Goal: Task Accomplishment & Management: Manage account settings

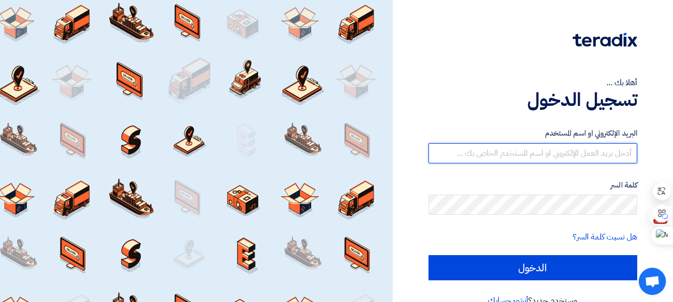
click at [546, 147] on input "text" at bounding box center [533, 153] width 209 height 20
paste input "[EMAIL_ADDRESS][DOMAIN_NAME]"
type input "[EMAIL_ADDRESS][DOMAIN_NAME]"
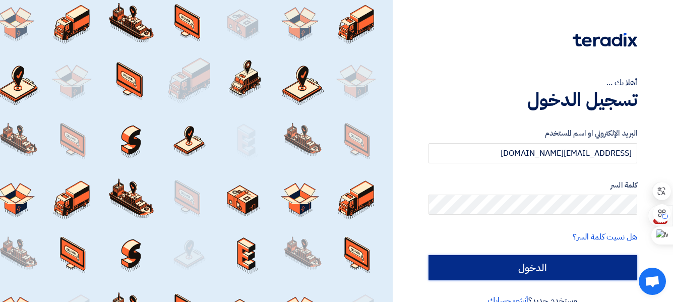
click at [550, 271] on input "الدخول" at bounding box center [533, 267] width 209 height 25
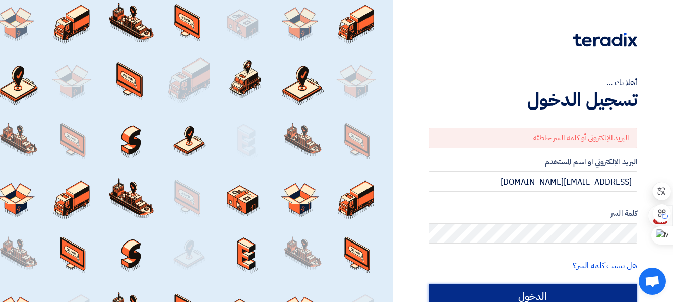
click at [563, 286] on input "الدخول" at bounding box center [533, 296] width 209 height 25
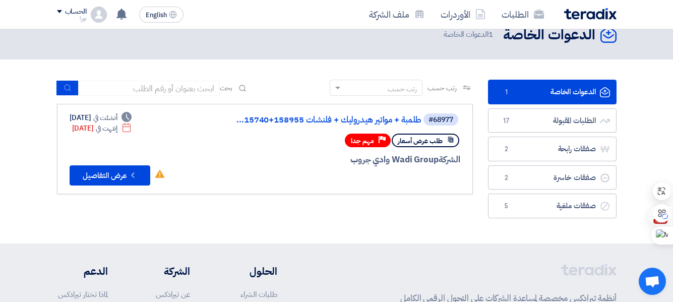
scroll to position [16, 0]
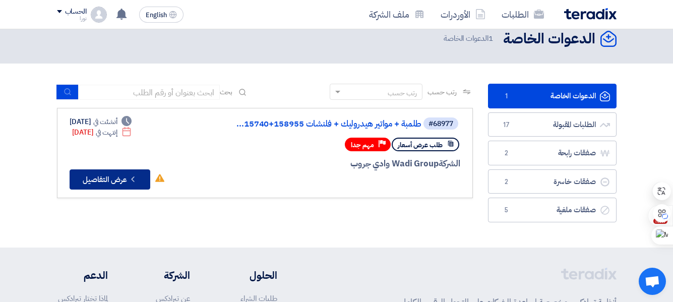
click at [130, 180] on icon "Check details" at bounding box center [133, 180] width 10 height 10
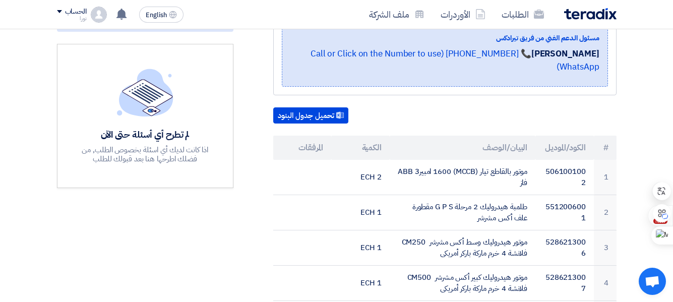
scroll to position [234, 0]
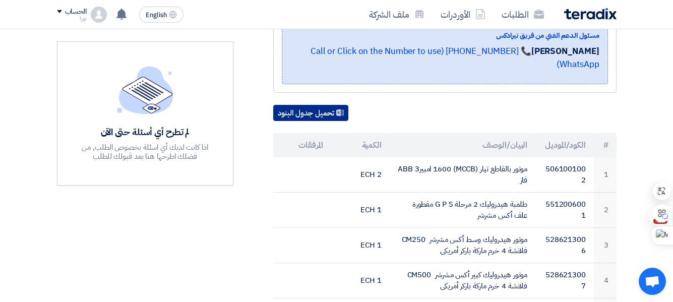
click at [314, 105] on button "تحميل جدول البنود" at bounding box center [310, 113] width 75 height 16
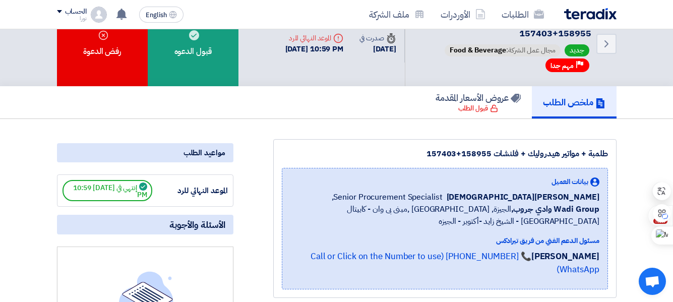
scroll to position [0, 0]
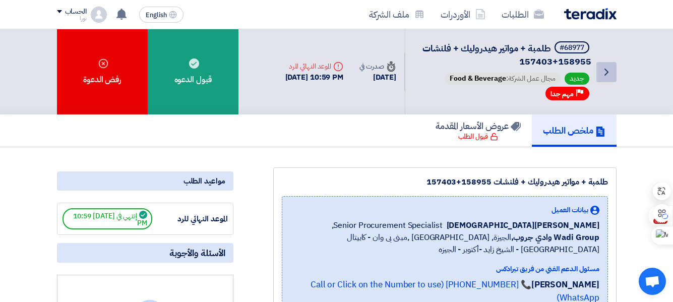
click at [606, 73] on icon "Back" at bounding box center [607, 72] width 12 height 12
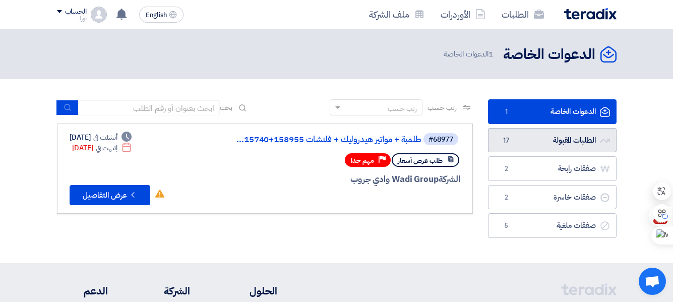
click at [563, 136] on link "الطلبات المقبولة الطلبات المقبولة 17" at bounding box center [552, 140] width 129 height 25
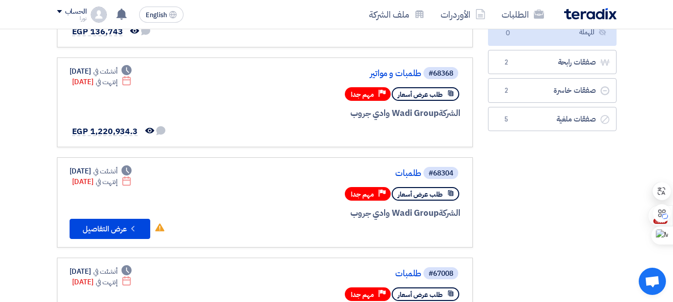
scroll to position [169, 0]
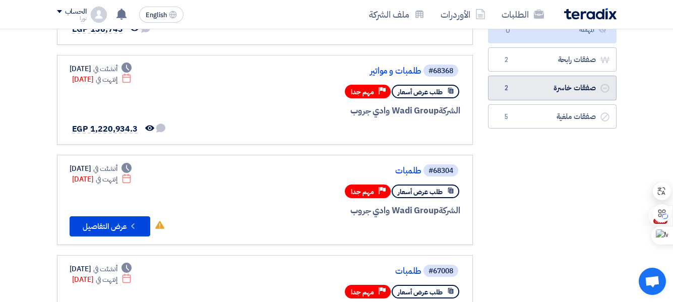
click at [579, 86] on link "صفقات خاسرة صفقات خاسرة 2" at bounding box center [552, 88] width 129 height 25
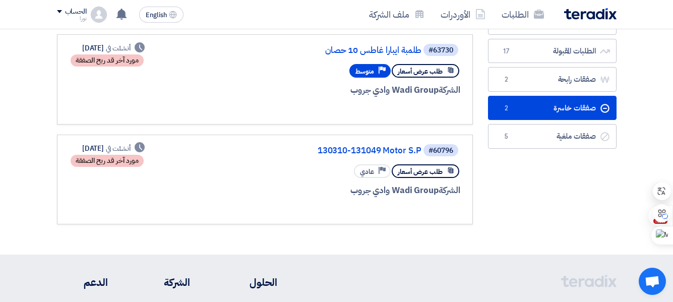
scroll to position [88, 0]
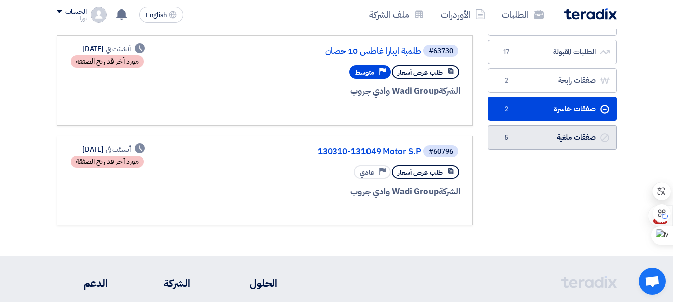
click at [570, 138] on link "صفقات ملغية صفقات ملغية 5" at bounding box center [552, 137] width 129 height 25
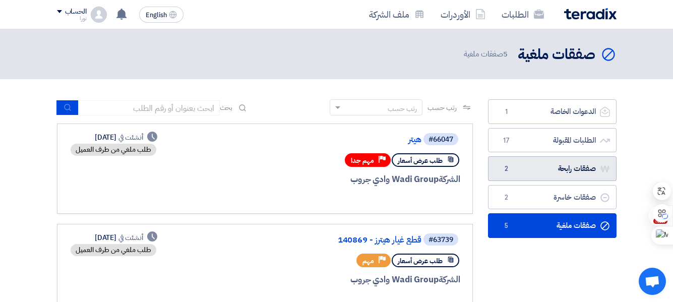
click at [555, 167] on link "صفقات رابحة صفقات رابحة 2" at bounding box center [552, 168] width 129 height 25
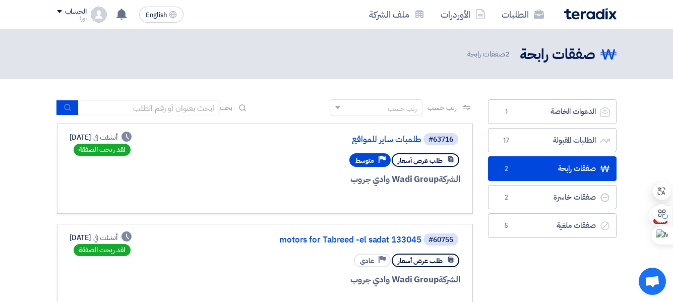
click at [453, 160] on use at bounding box center [451, 159] width 6 height 6
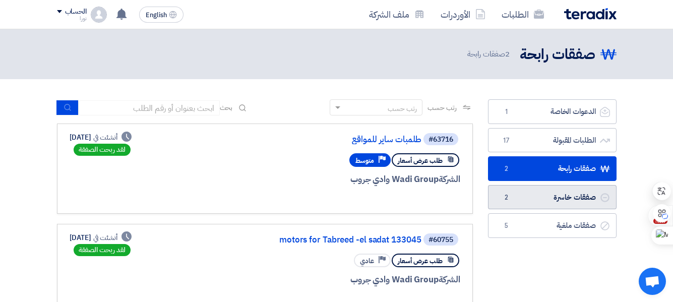
click at [525, 197] on link "صفقات خاسرة صفقات خاسرة 2" at bounding box center [552, 197] width 129 height 25
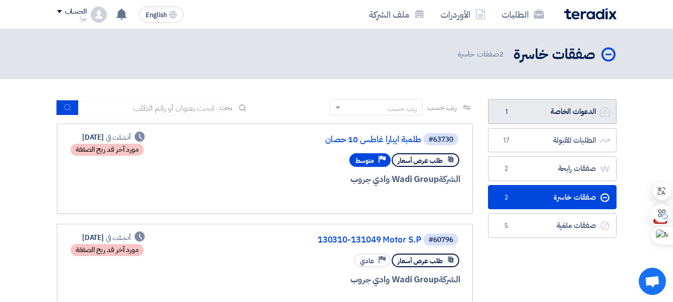
click at [560, 108] on link "الدعوات الخاصة الدعوات الخاصة 1" at bounding box center [552, 111] width 129 height 25
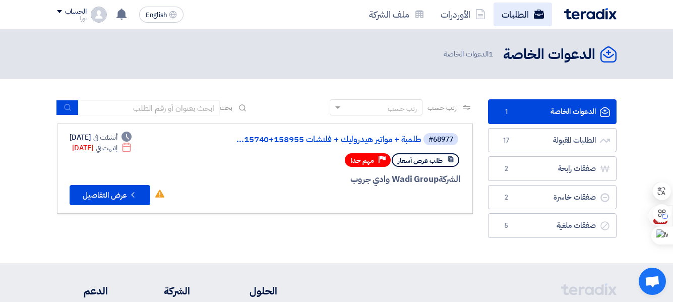
click at [518, 11] on link "الطلبات" at bounding box center [523, 15] width 59 height 24
click at [506, 15] on link "الطلبات" at bounding box center [523, 15] width 59 height 24
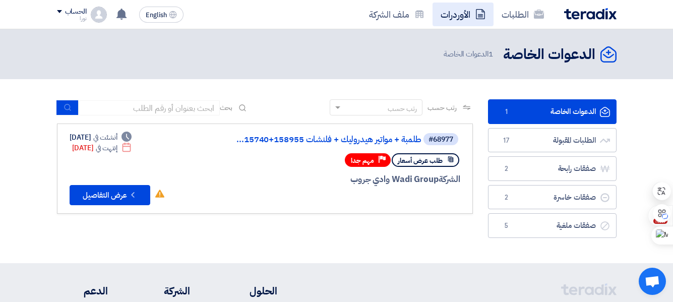
click at [454, 14] on link "الأوردرات" at bounding box center [463, 15] width 61 height 24
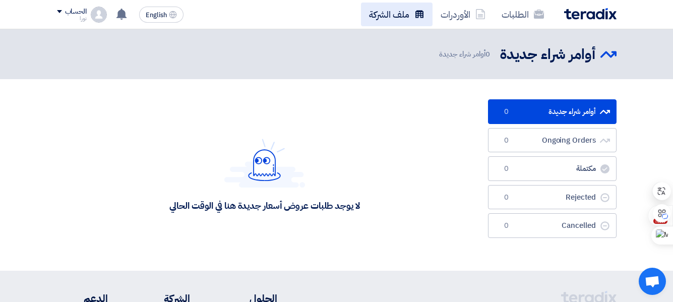
click at [392, 16] on link "ملف الشركة" at bounding box center [397, 15] width 72 height 24
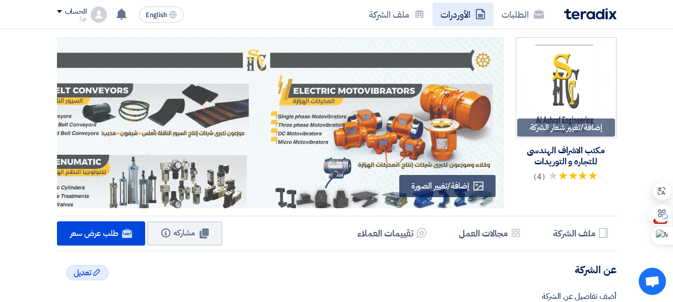
click at [464, 14] on link "الأوردرات" at bounding box center [463, 15] width 61 height 24
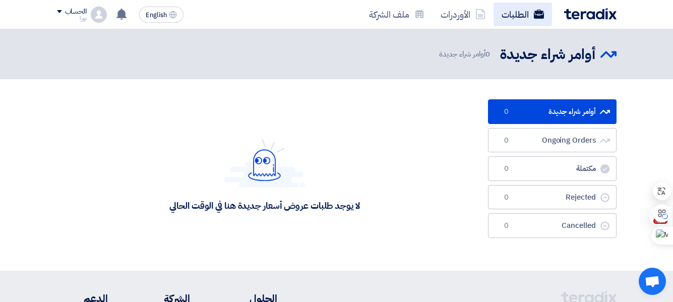
click at [515, 16] on link "الطلبات" at bounding box center [523, 15] width 59 height 24
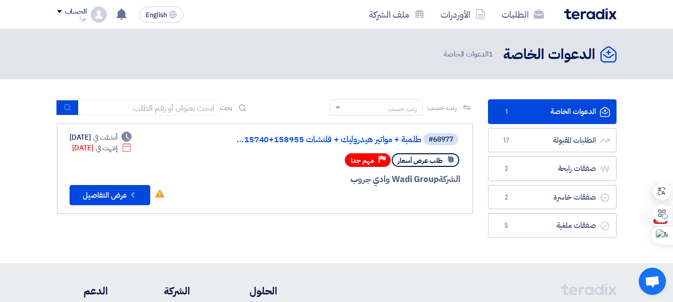
click at [60, 12] on span at bounding box center [59, 11] width 5 height 3
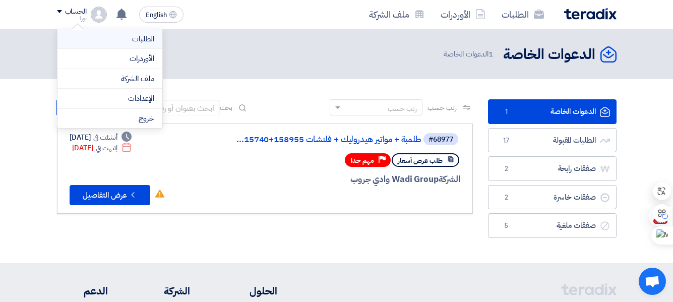
click at [93, 36] on link "الطلبات" at bounding box center [110, 39] width 89 height 12
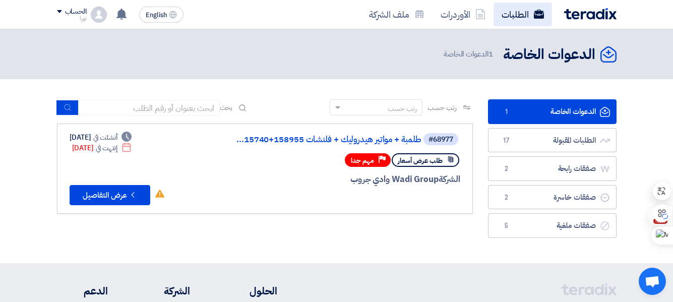
click at [521, 15] on link "الطلبات" at bounding box center [523, 15] width 59 height 24
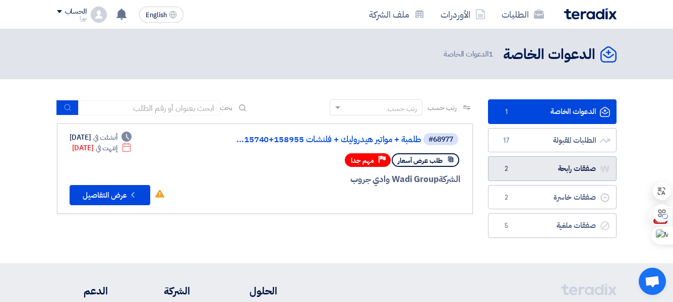
click at [552, 170] on link "صفقات رابحة صفقات رابحة 2" at bounding box center [552, 168] width 129 height 25
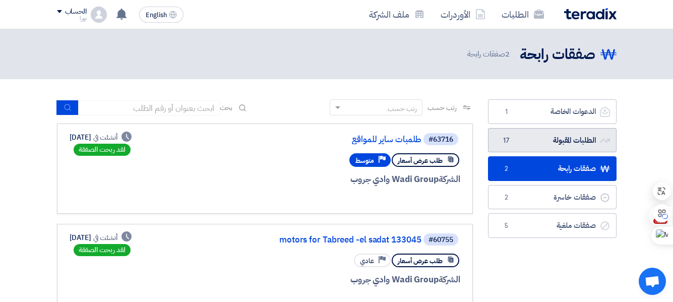
click at [538, 140] on link "الطلبات المقبولة الطلبات المقبولة 17" at bounding box center [552, 140] width 129 height 25
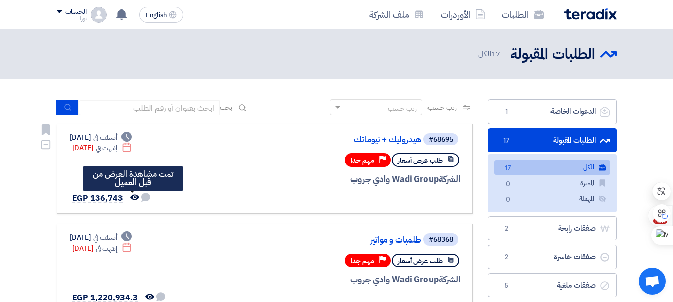
click at [132, 196] on icon "تمت مشاهدة العرض من قبل العميل" at bounding box center [134, 197] width 9 height 9
click at [142, 196] on use at bounding box center [145, 197] width 9 height 9
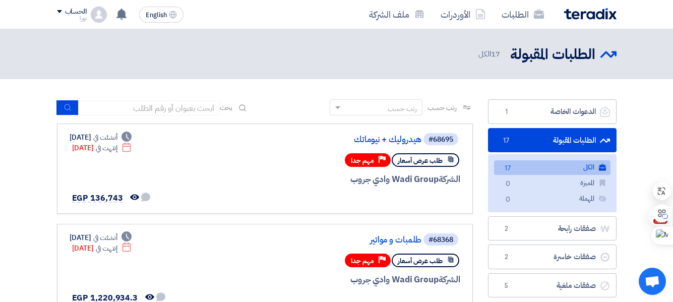
click at [59, 12] on span at bounding box center [59, 11] width 5 height 3
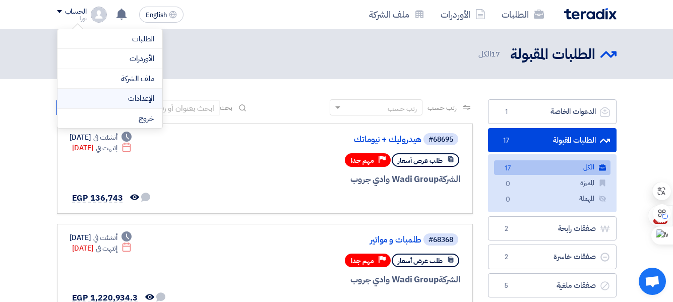
click at [92, 102] on link "الإعدادات" at bounding box center [110, 99] width 89 height 12
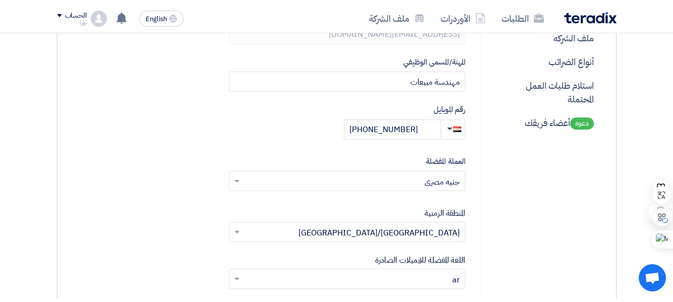
scroll to position [219, 0]
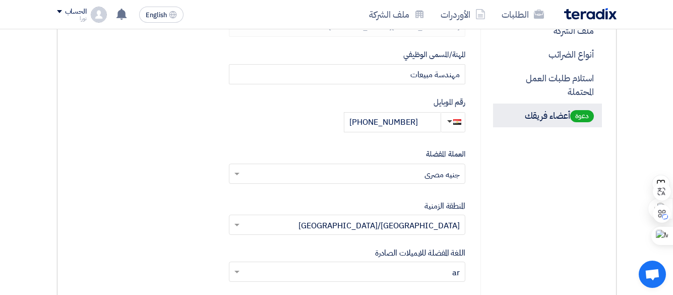
click at [555, 119] on p "دعوة أعضاء فريقك" at bounding box center [547, 115] width 109 height 24
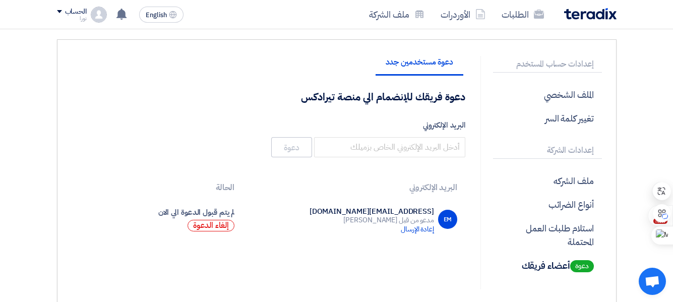
scroll to position [67, 0]
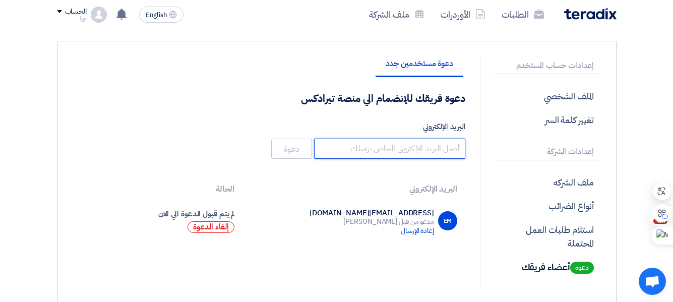
click at [422, 147] on input "البريد الإلكتروني" at bounding box center [389, 149] width 151 height 20
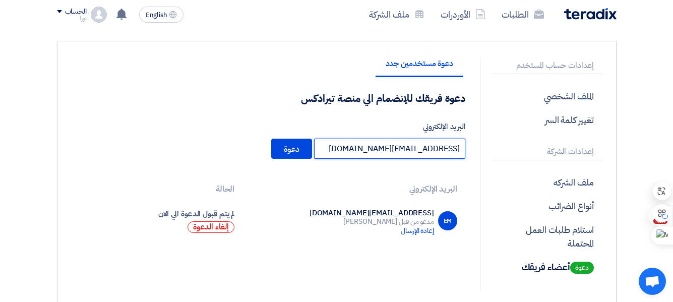
click at [358, 149] on input "[EMAIL_ADDRESS][DOMAIN_NAME]" at bounding box center [389, 149] width 151 height 20
drag, startPoint x: 358, startPoint y: 149, endPoint x: 304, endPoint y: 144, distance: 53.7
click at [304, 144] on div "دعوة فريقك للإنضمام الي منصة تيرادكس البريد الإلكتروني [EMAIL_ADDRESS][DOMAIN_N…" at bounding box center [269, 126] width 394 height 69
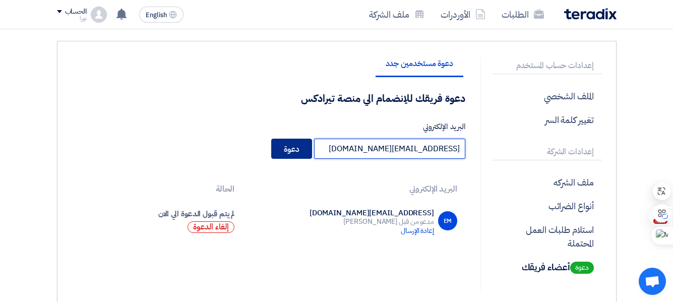
type input "[EMAIL_ADDRESS][DOMAIN_NAME]"
click at [296, 143] on button "دعوة" at bounding box center [291, 149] width 41 height 20
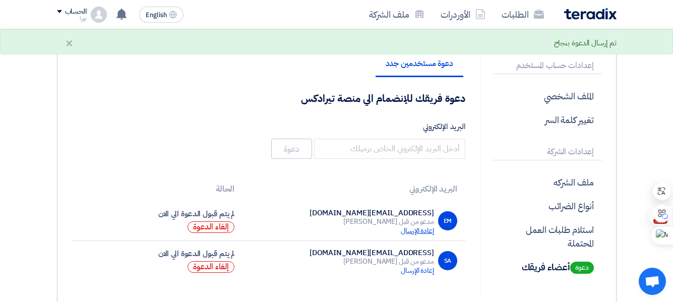
click at [408, 232] on span "إعادة الإرسال" at bounding box center [417, 230] width 33 height 11
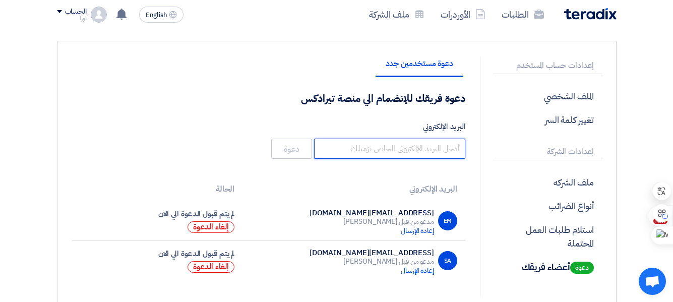
click at [434, 148] on input "البريد الإلكتروني" at bounding box center [389, 149] width 151 height 20
type input "[EMAIL_ADDRESS][DOMAIN_NAME]"
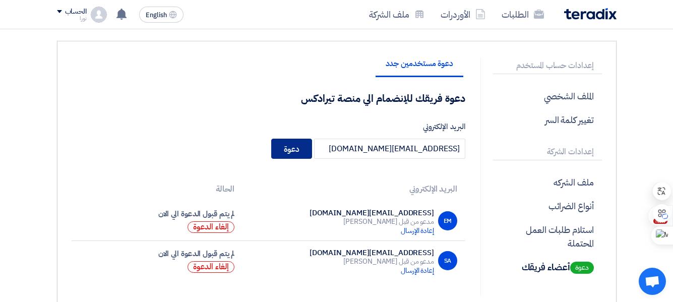
click at [294, 146] on button "دعوة" at bounding box center [291, 149] width 41 height 20
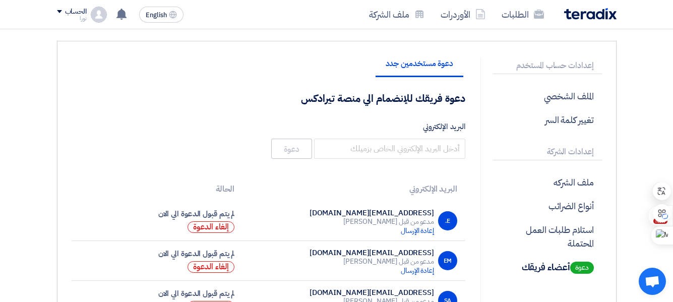
click at [59, 12] on span at bounding box center [59, 11] width 5 height 3
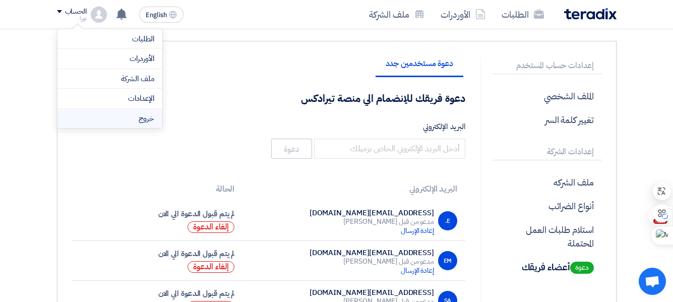
click at [109, 116] on li "خروج" at bounding box center [109, 119] width 105 height 20
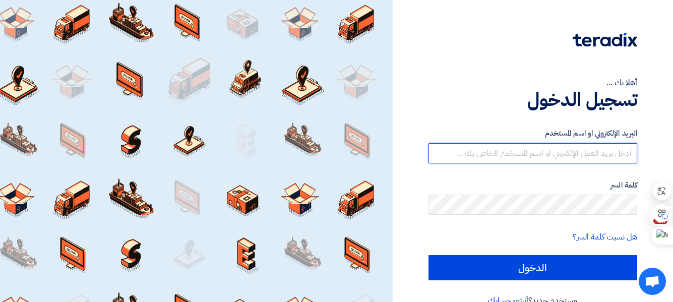
type input "[EMAIL_ADDRESS][DOMAIN_NAME]"
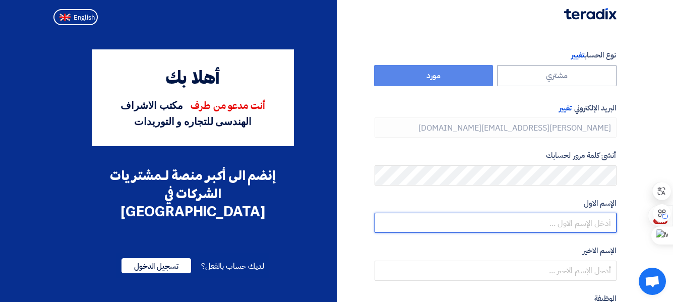
click at [567, 218] on input "text" at bounding box center [496, 223] width 242 height 20
type input "[DEMOGRAPHIC_DATA]"
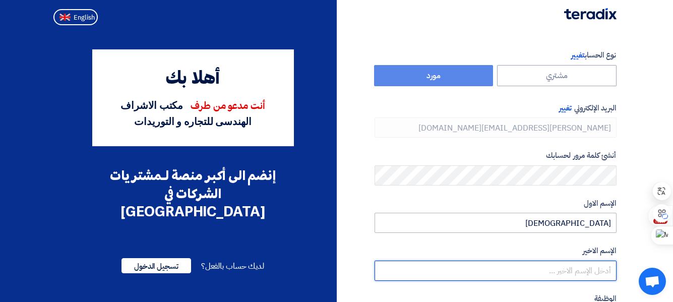
type input "Hussien"
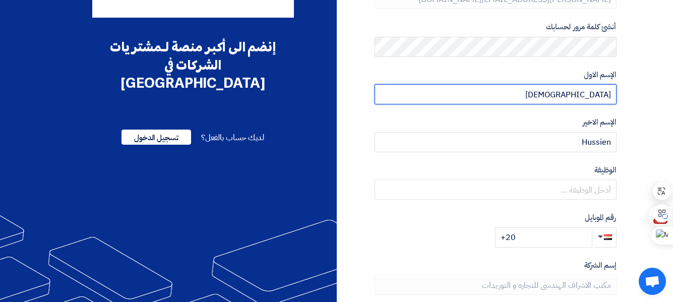
scroll to position [130, 0]
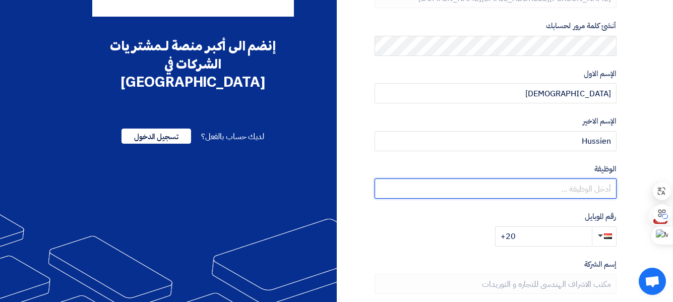
click at [601, 190] on input "text" at bounding box center [496, 189] width 242 height 20
type input "G.M"
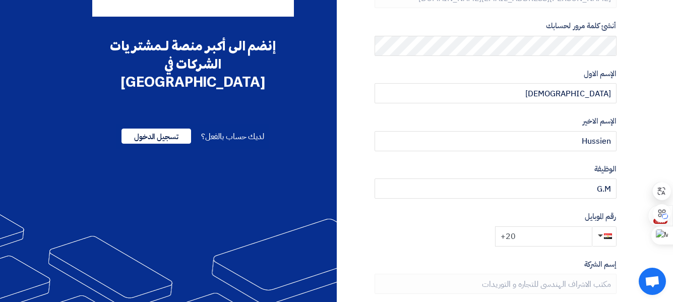
click at [539, 236] on input "+20" at bounding box center [543, 236] width 97 height 20
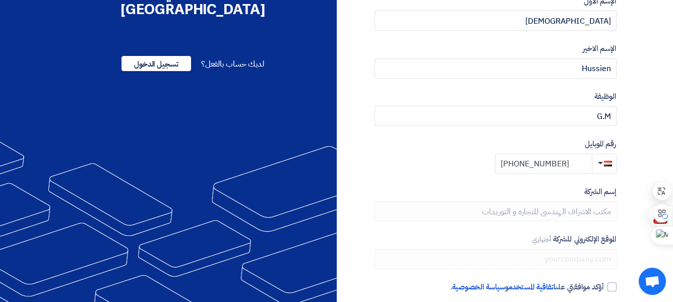
scroll to position [251, 0]
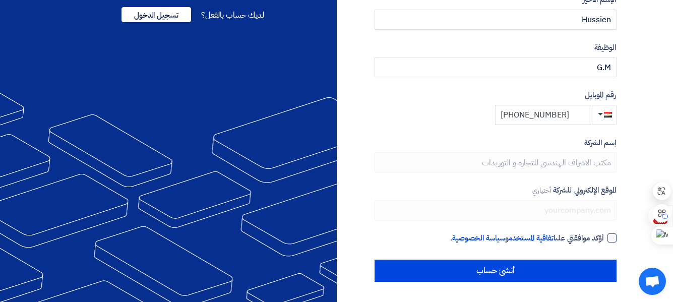
type input "+20 1271113008"
click at [612, 238] on div at bounding box center [612, 238] width 9 height 9
click at [605, 238] on input "أؤكد موافقتي على اتفاقية المستخدم و سياسة الخصوصية ." at bounding box center [484, 243] width 242 height 20
checkbox input "true"
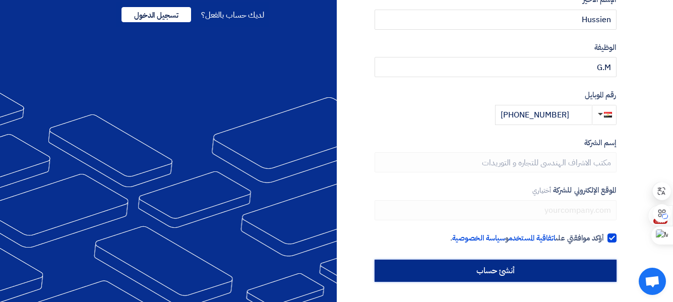
click at [525, 269] on input "أنشئ حساب" at bounding box center [496, 271] width 242 height 22
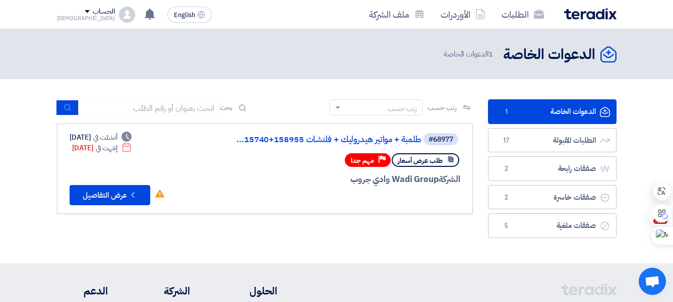
click at [85, 11] on span at bounding box center [87, 11] width 5 height 3
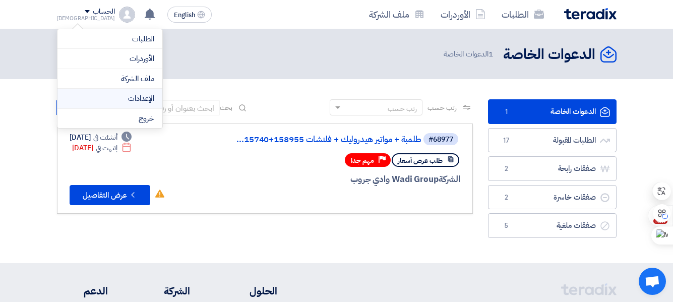
click at [92, 98] on link "الإعدادات" at bounding box center [110, 99] width 89 height 12
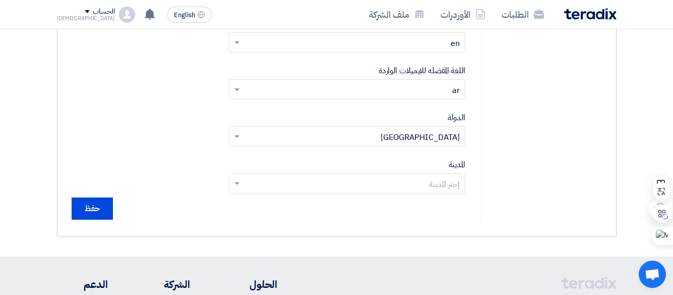
scroll to position [449, 0]
click at [236, 184] on span at bounding box center [235, 182] width 13 height 12
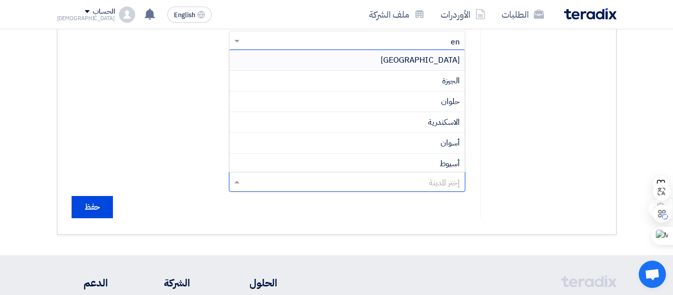
click at [327, 59] on div "القاهرة" at bounding box center [347, 60] width 236 height 21
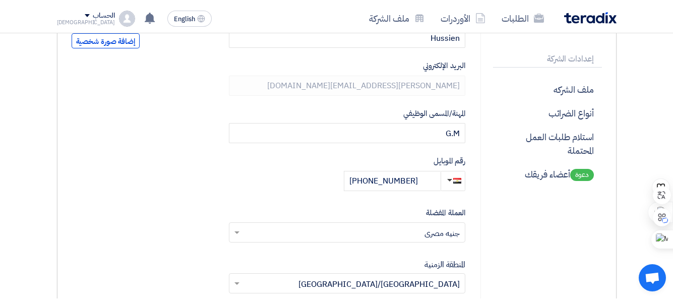
scroll to position [166, 0]
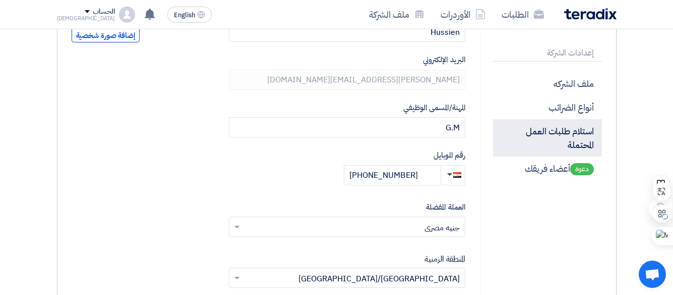
click at [583, 135] on p "استلام طلبات العمل المحتملة" at bounding box center [547, 137] width 109 height 37
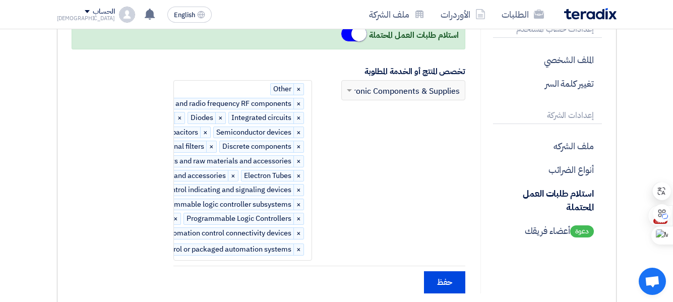
scroll to position [102, 0]
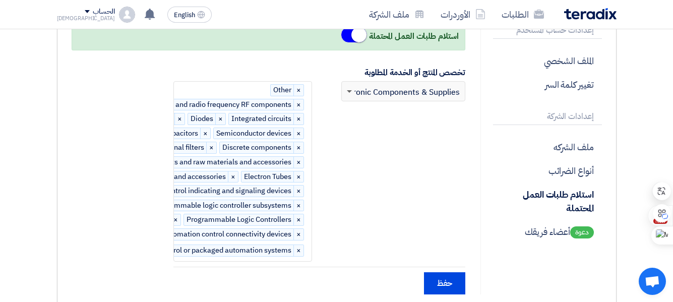
click at [348, 91] on span at bounding box center [349, 92] width 5 height 4
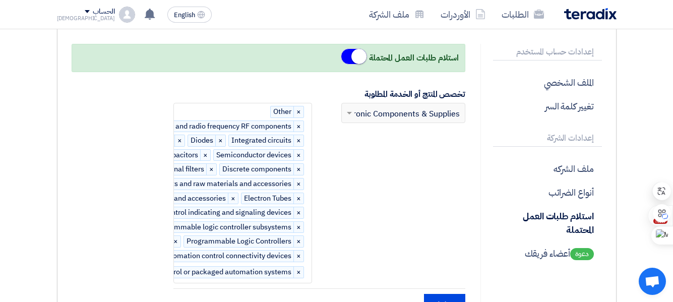
scroll to position [77, 0]
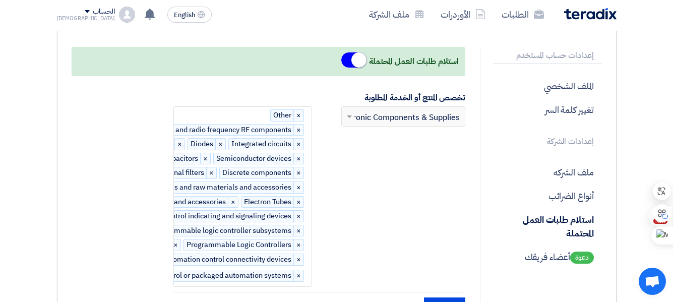
click at [232, 113] on div "التخصص الفرعي للمنتج/الخدمة × Other × Circuit assemblies and radio frequency RF…" at bounding box center [198, 197] width 225 height 180
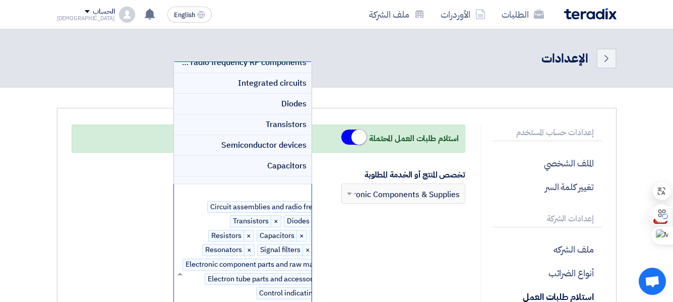
scroll to position [0, 0]
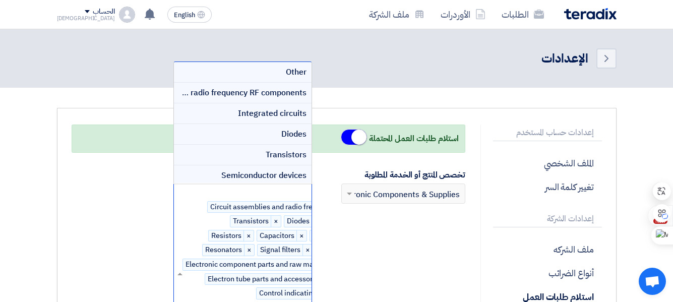
click at [267, 72] on div "Other" at bounding box center [242, 72] width 137 height 21
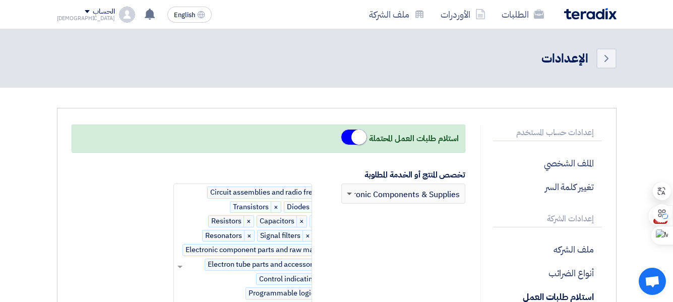
click at [349, 194] on span at bounding box center [349, 195] width 5 height 4
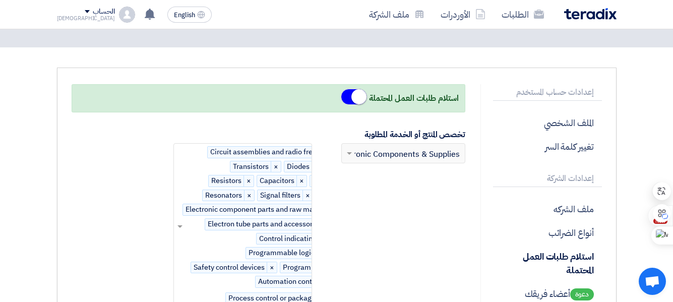
scroll to position [38, 0]
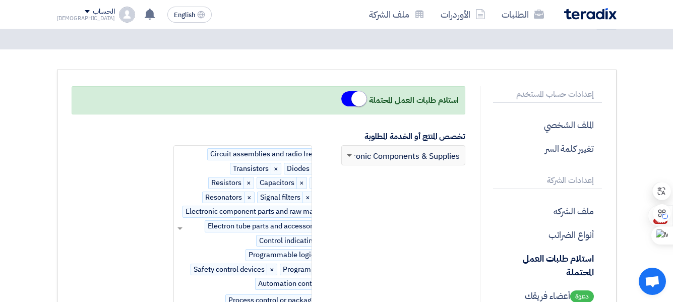
click at [348, 157] on span at bounding box center [349, 156] width 5 height 4
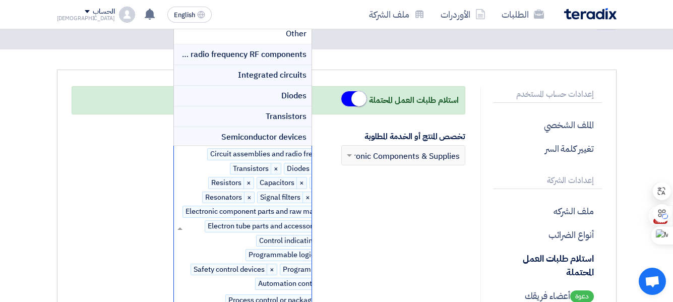
click at [180, 226] on span at bounding box center [179, 228] width 8 height 12
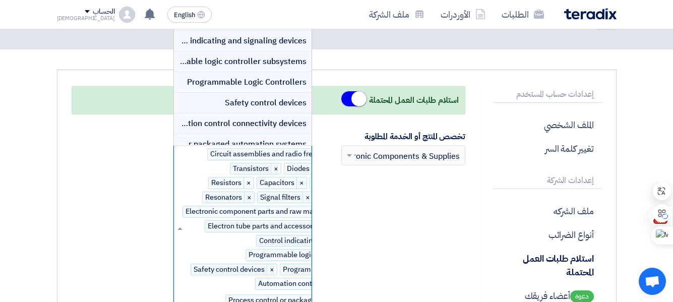
click at [245, 101] on span "Safety control devices" at bounding box center [266, 103] width 82 height 12
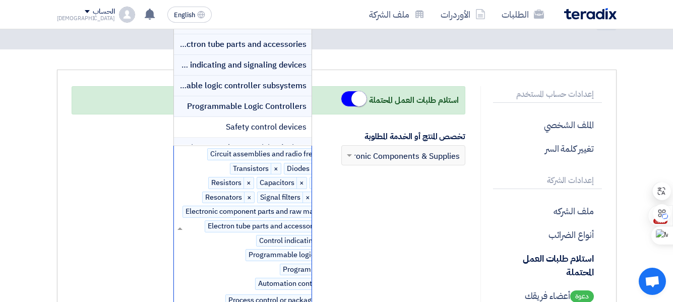
scroll to position [264, 0]
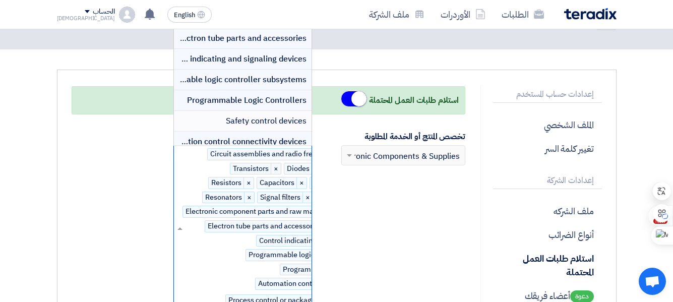
click at [199, 119] on div "Safety control devices" at bounding box center [242, 121] width 137 height 21
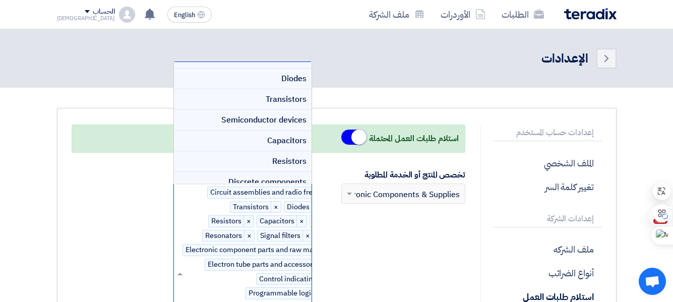
scroll to position [0, 0]
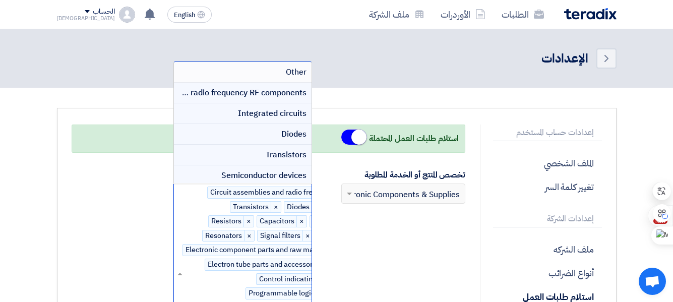
click at [213, 72] on div "Other" at bounding box center [242, 72] width 137 height 21
click at [182, 195] on div "التخصص الفرعي للمنتج/الخدمة × Circuit assemblies and radio frequency RF compone…" at bounding box center [243, 274] width 138 height 181
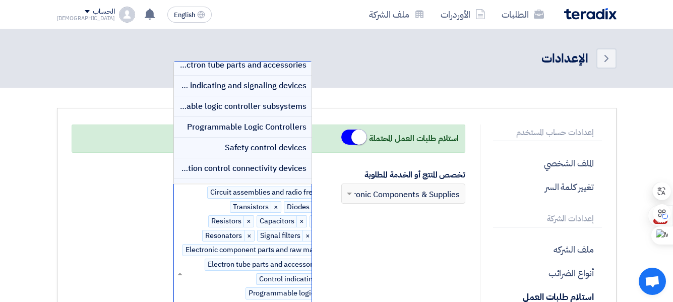
scroll to position [292, 0]
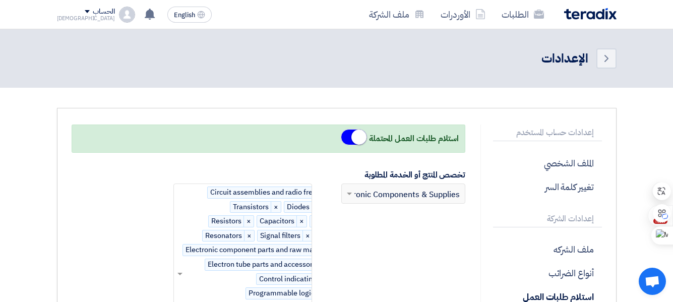
click at [116, 201] on div "تخصص المنتج أو الخدمة المطلوبة إبحث عن التخصص الرئيسي × Electronic Components &…" at bounding box center [269, 272] width 410 height 206
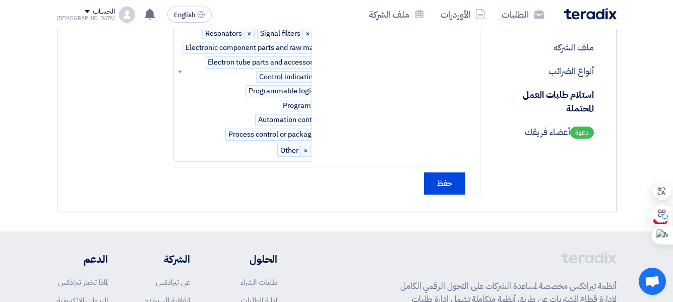
click at [225, 193] on div "استلام طلبات العمل المحتملة تخصص المنتج أو الخدمة المطلوبة إبحث عن التخصص الرئي…" at bounding box center [269, 58] width 410 height 272
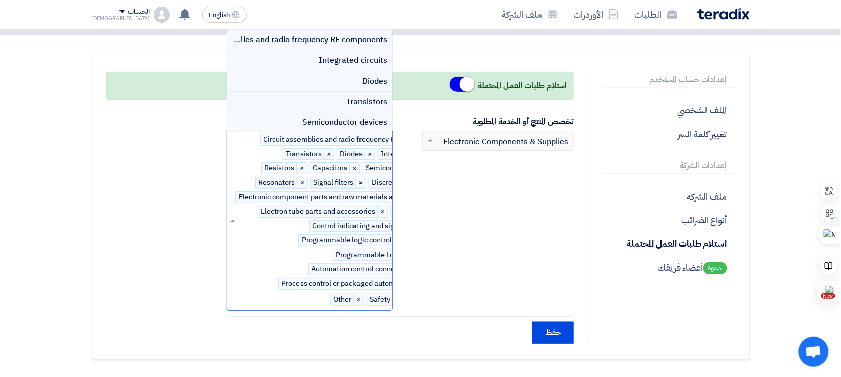
scroll to position [0, 0]
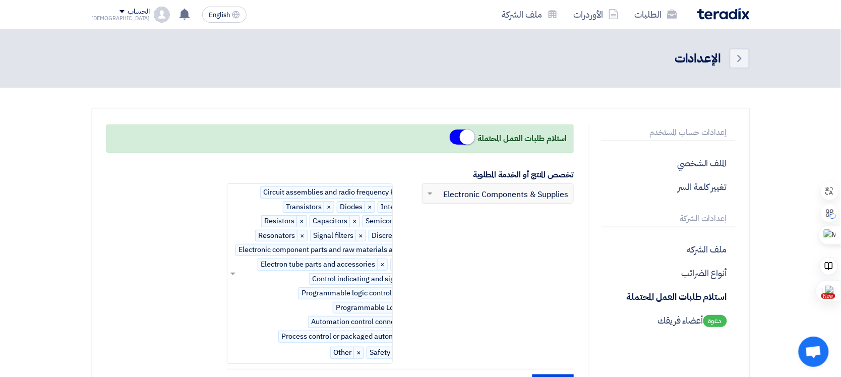
click at [673, 162] on section "إعدادات حساب المستخدم الملف الشخصي تغيير كلمة السر إعدادات الشركة ملف الشركه أن…" at bounding box center [420, 261] width 841 height 346
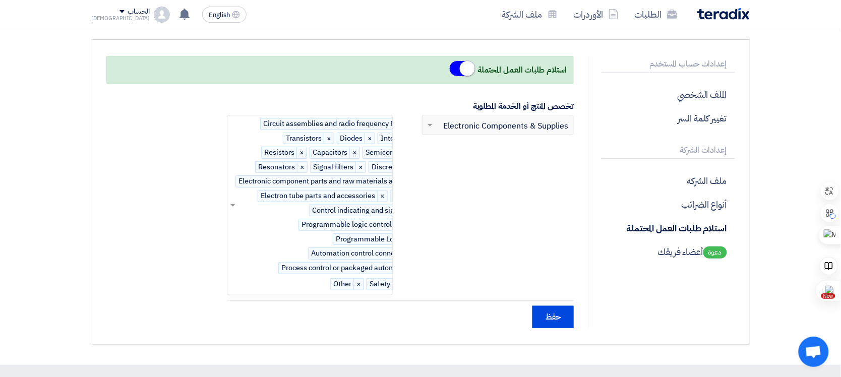
scroll to position [70, 0]
click at [550, 302] on input "حفظ" at bounding box center [553, 316] width 41 height 22
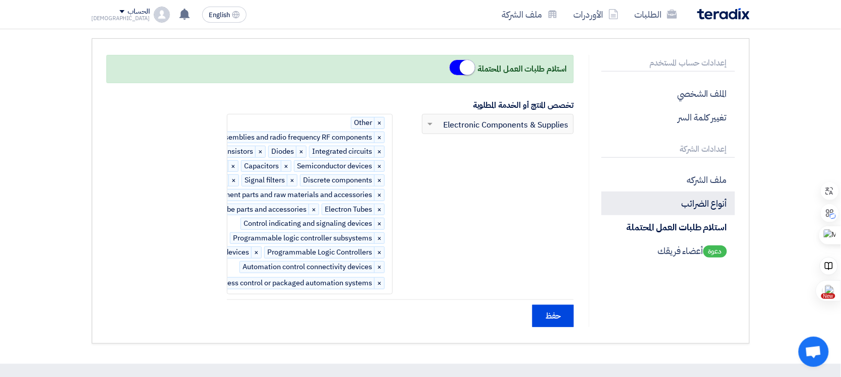
click at [673, 203] on p "أنواع الضرائب" at bounding box center [668, 204] width 133 height 24
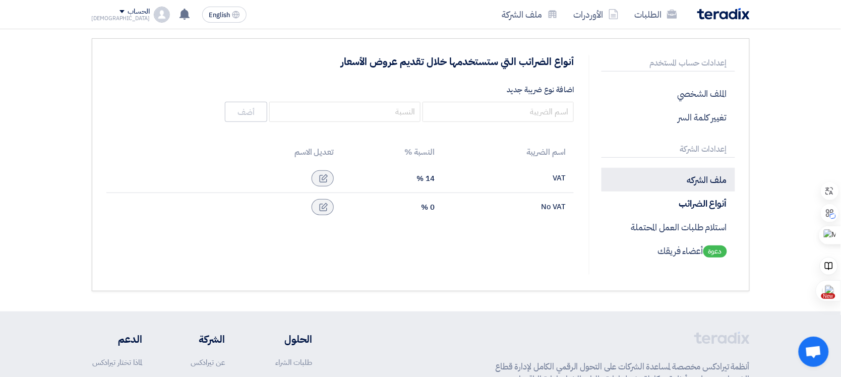
click at [673, 182] on p "ملف الشركه" at bounding box center [668, 180] width 133 height 24
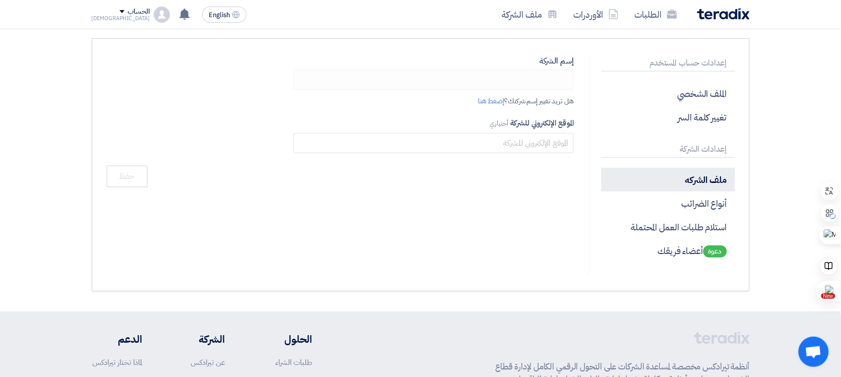
type input "مكتب الاشراف الهندسى للتجاره و التوريدات"
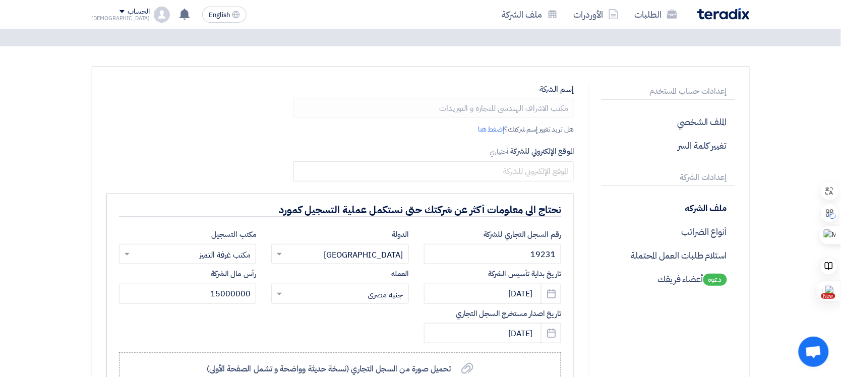
scroll to position [40, 0]
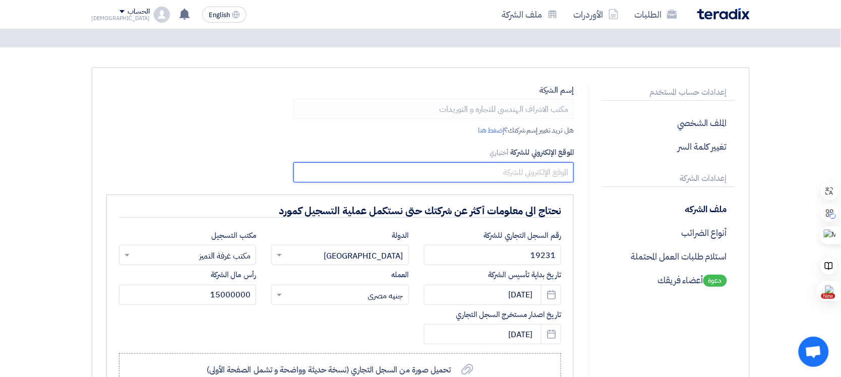
click at [550, 173] on input "text" at bounding box center [434, 172] width 281 height 20
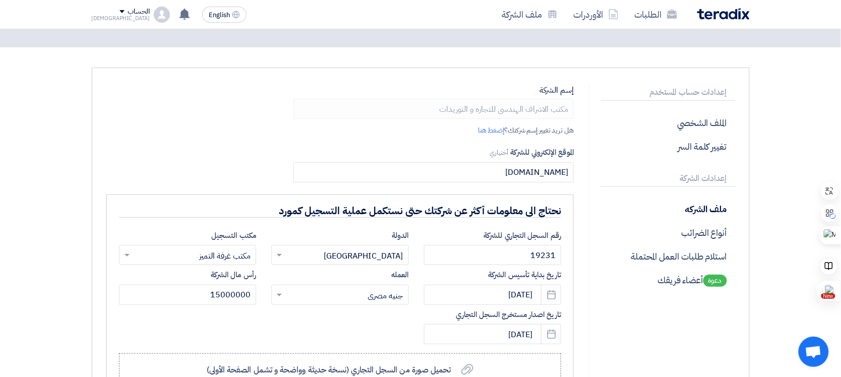
type input "alashraftrading.com"
click at [392, 138] on div "إسم الشركة مكتب الاشراف الهندسى للتجاره و التوريدات هل تريد تغيير إسم شركتك؟ إض…" at bounding box center [434, 133] width 281 height 98
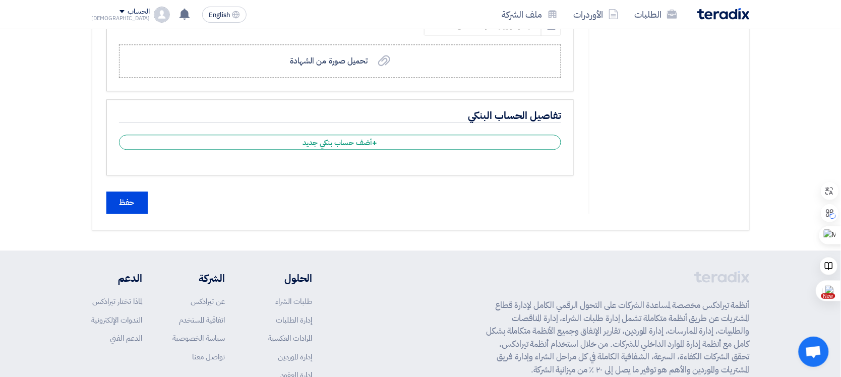
scroll to position [652, 0]
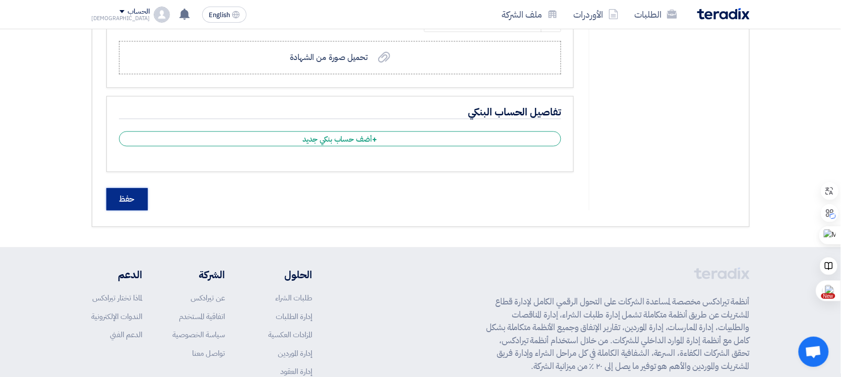
click at [129, 199] on input "حفظ" at bounding box center [126, 199] width 41 height 22
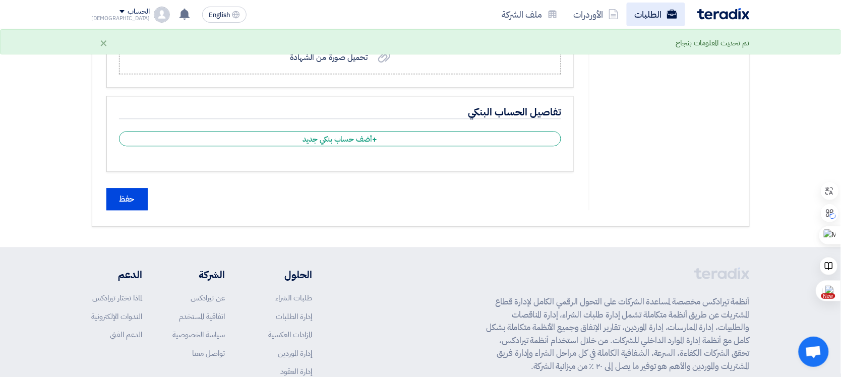
click at [652, 16] on link "الطلبات" at bounding box center [656, 15] width 59 height 24
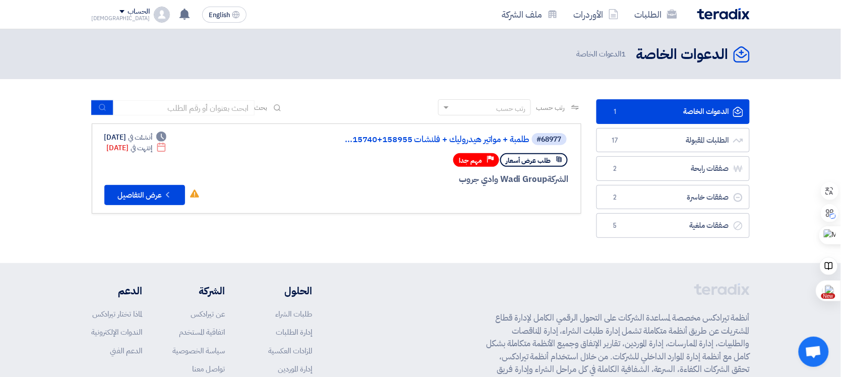
click at [120, 13] on span at bounding box center [122, 11] width 5 height 3
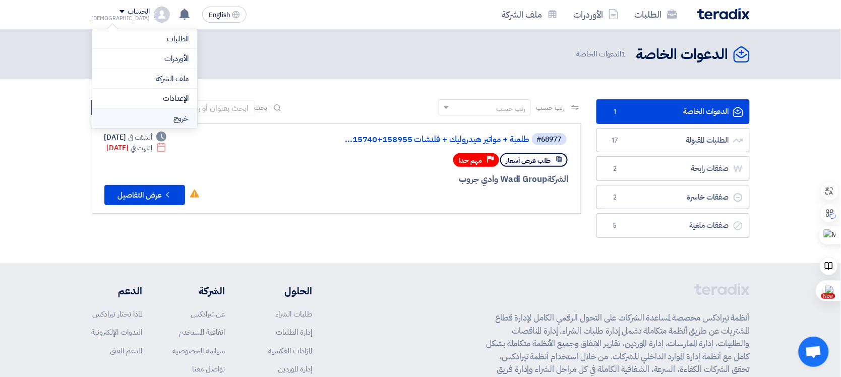
click at [152, 117] on li "خروج" at bounding box center [144, 119] width 105 height 20
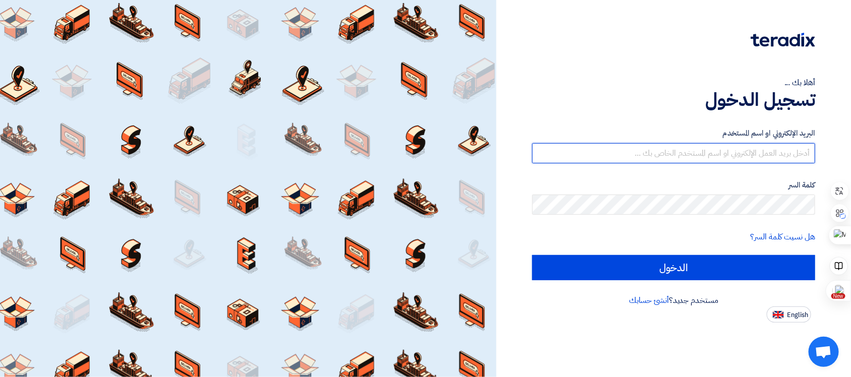
type input "[EMAIL_ADDRESS][DOMAIN_NAME]"
